Goal: Task Accomplishment & Management: Use online tool/utility

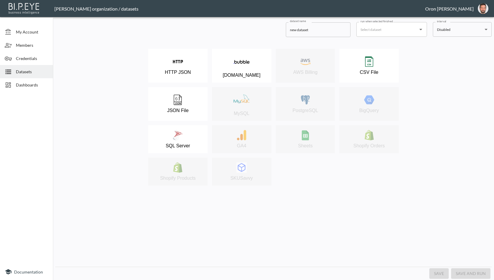
click at [36, 70] on span "Datasets" at bounding box center [32, 72] width 32 height 6
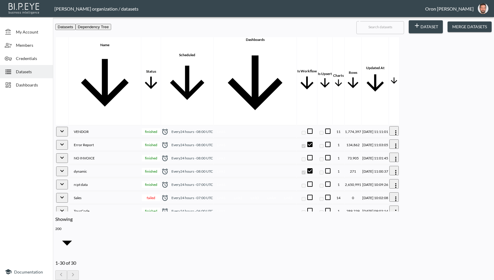
click at [101, 192] on th "Sales" at bounding box center [105, 198] width 72 height 12
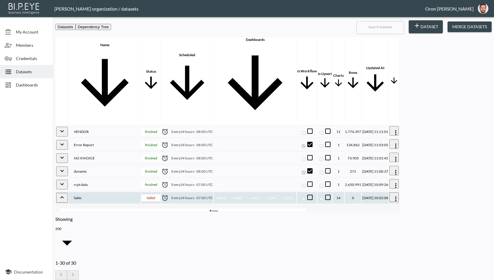
click at [396, 196] on icon "more" at bounding box center [395, 198] width 1 height 5
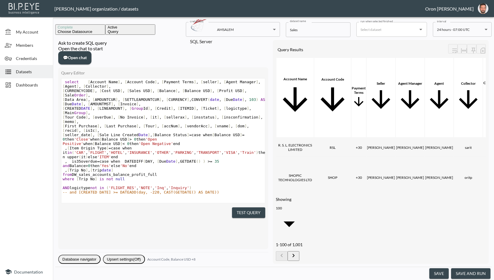
click at [482, 271] on button "save and run" at bounding box center [470, 273] width 39 height 11
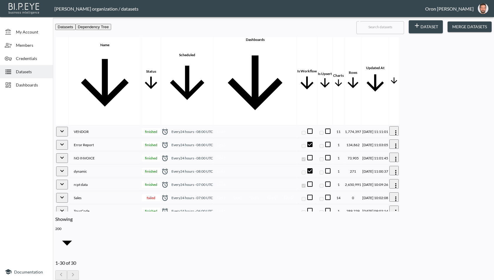
checkbox input "false"
checkbox input "true"
checkbox input "false"
checkbox input "true"
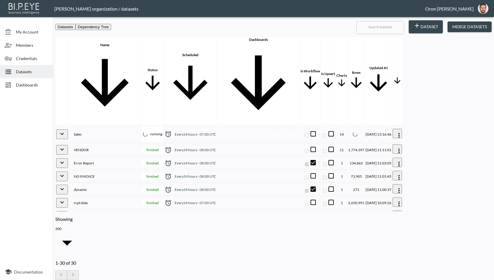
click at [112, 132] on div "Sales" at bounding box center [104, 134] width 71 height 4
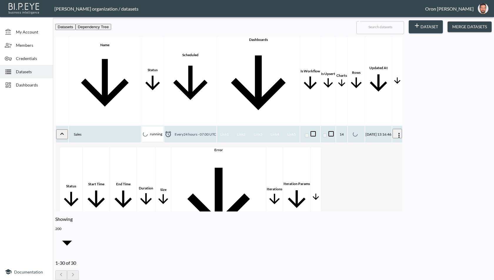
click at [112, 132] on div "Sales" at bounding box center [104, 134] width 71 height 4
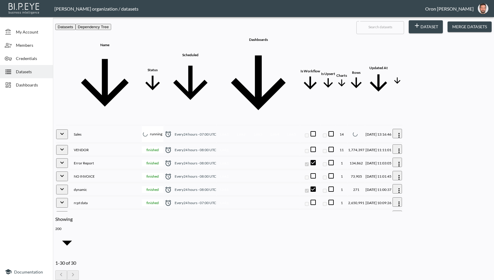
click at [114, 126] on th "Sales" at bounding box center [105, 134] width 72 height 17
